Goal: Communication & Community: Connect with others

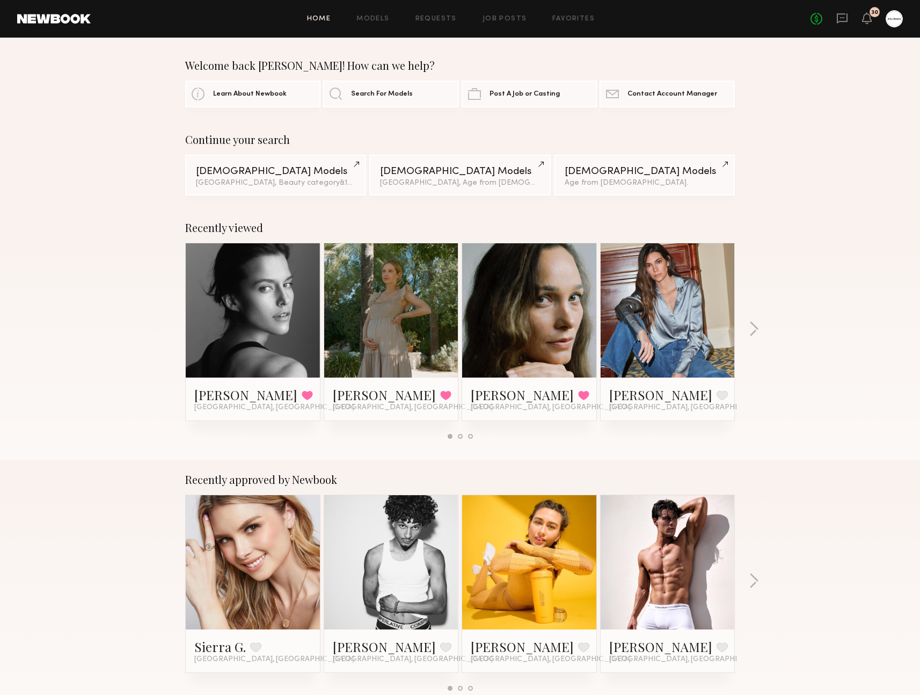
click at [844, 27] on div "No fees up to $5,000 30" at bounding box center [857, 18] width 92 height 17
click at [844, 12] on icon at bounding box center [843, 18] width 12 height 12
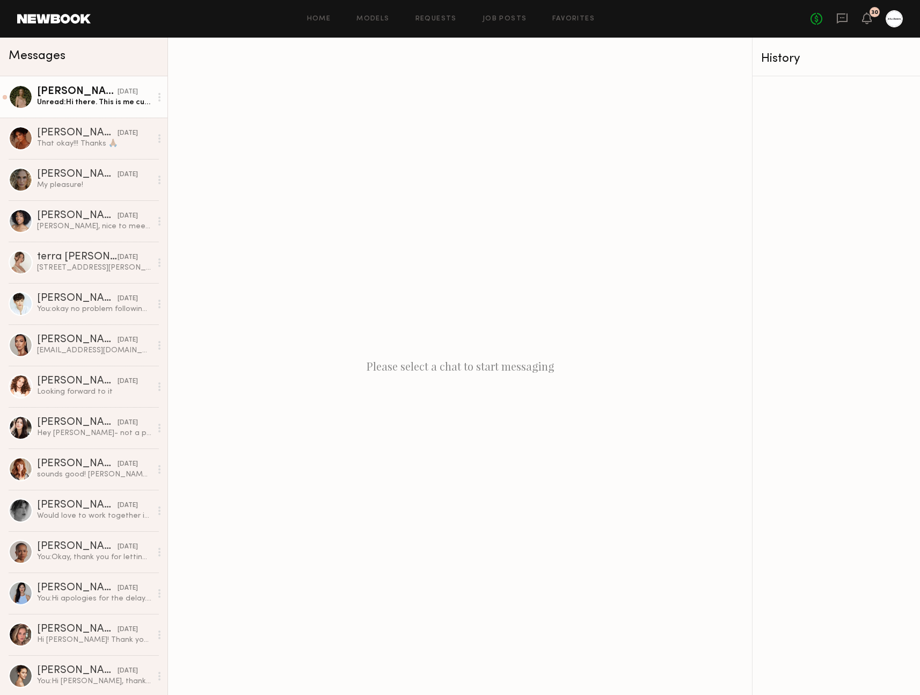
click at [104, 115] on link "Ceara M. yesterday Unread: Hi there. This is me currently with just tinted mois…" at bounding box center [84, 96] width 168 height 41
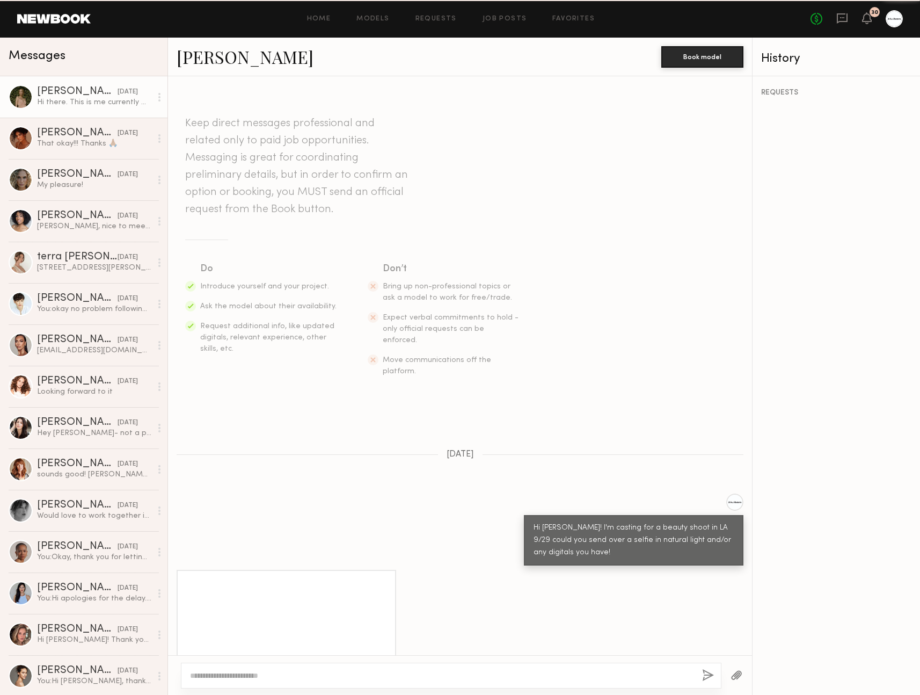
scroll to position [140, 0]
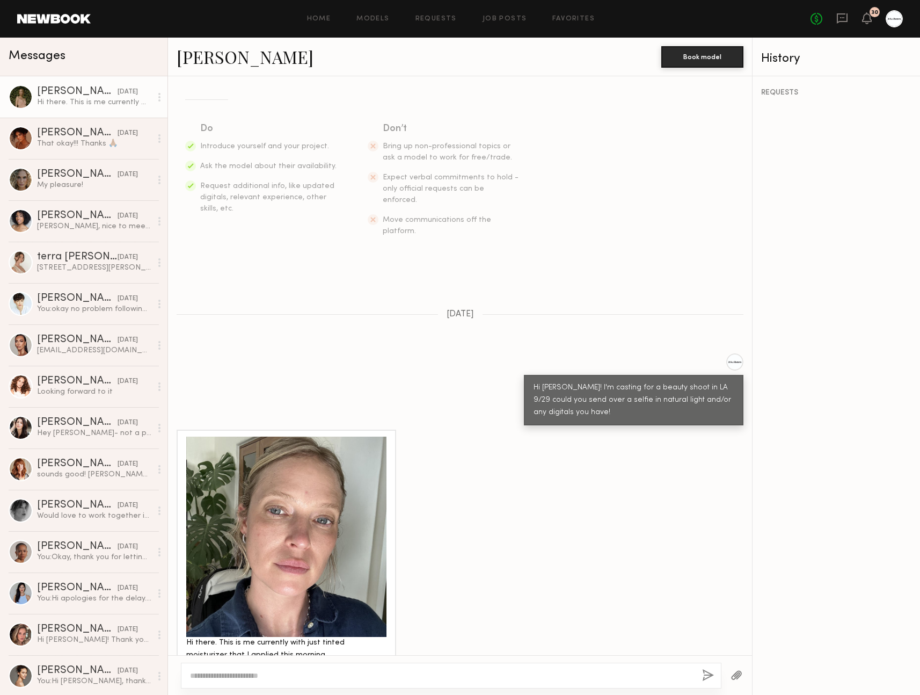
click at [292, 522] on div at bounding box center [286, 537] width 200 height 200
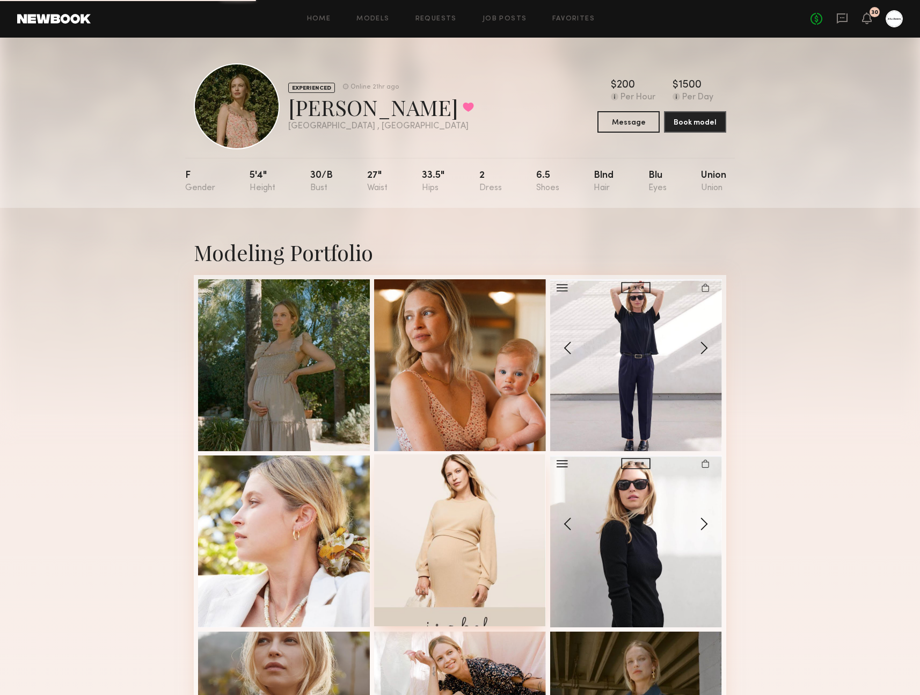
click at [481, 475] on div at bounding box center [460, 540] width 172 height 172
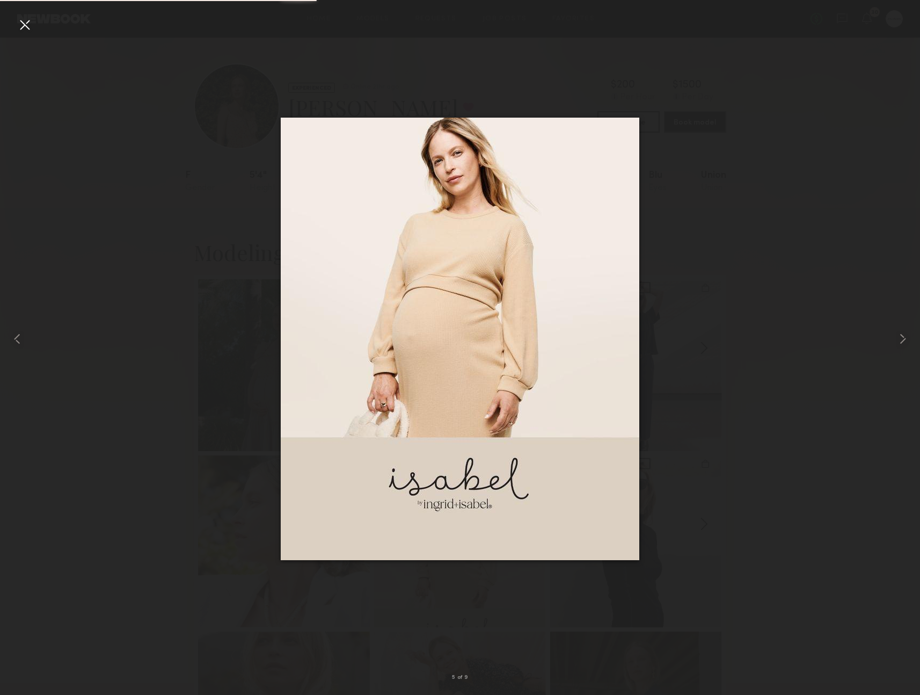
click at [258, 283] on div at bounding box center [460, 338] width 920 height 643
click at [20, 27] on div at bounding box center [24, 24] width 17 height 17
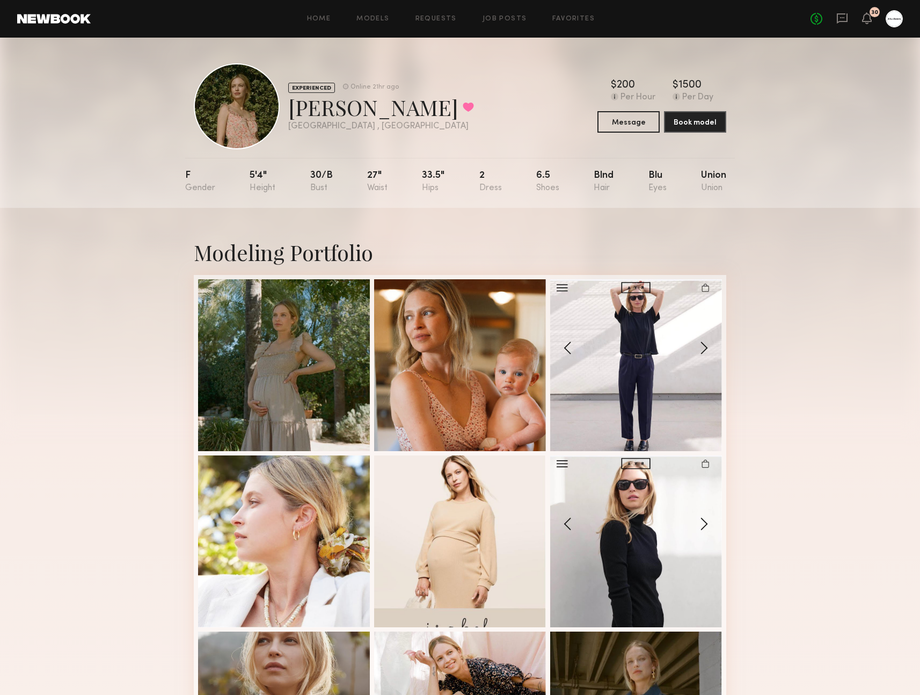
click at [233, 121] on div at bounding box center [237, 106] width 86 height 86
click at [843, 20] on icon at bounding box center [842, 18] width 11 height 10
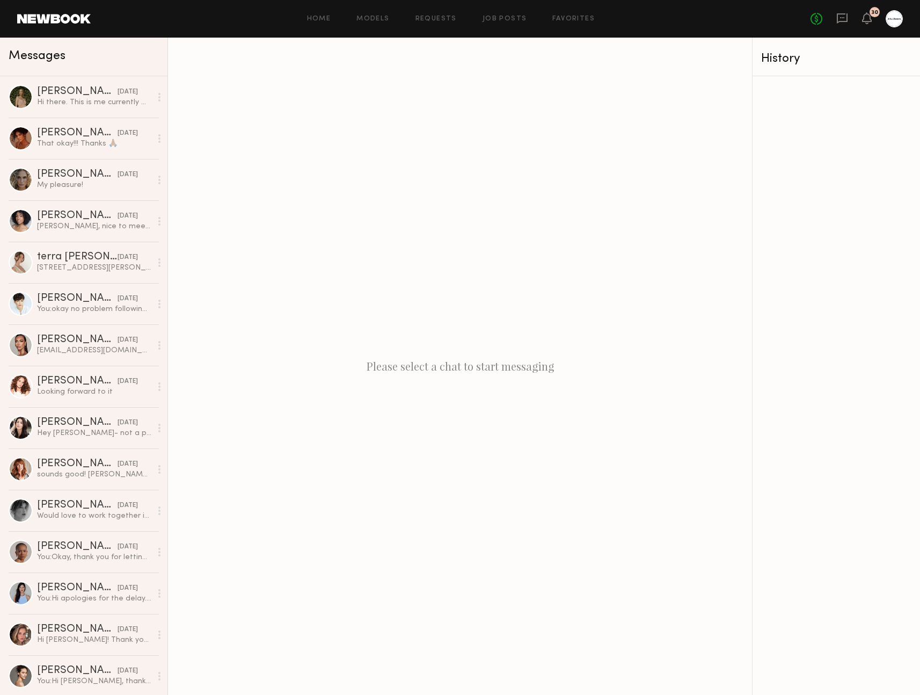
click at [873, 20] on div "No fees up to $5,000 30" at bounding box center [857, 18] width 92 height 17
click at [890, 18] on div at bounding box center [894, 18] width 17 height 17
